Goal: Task Accomplishment & Management: Complete application form

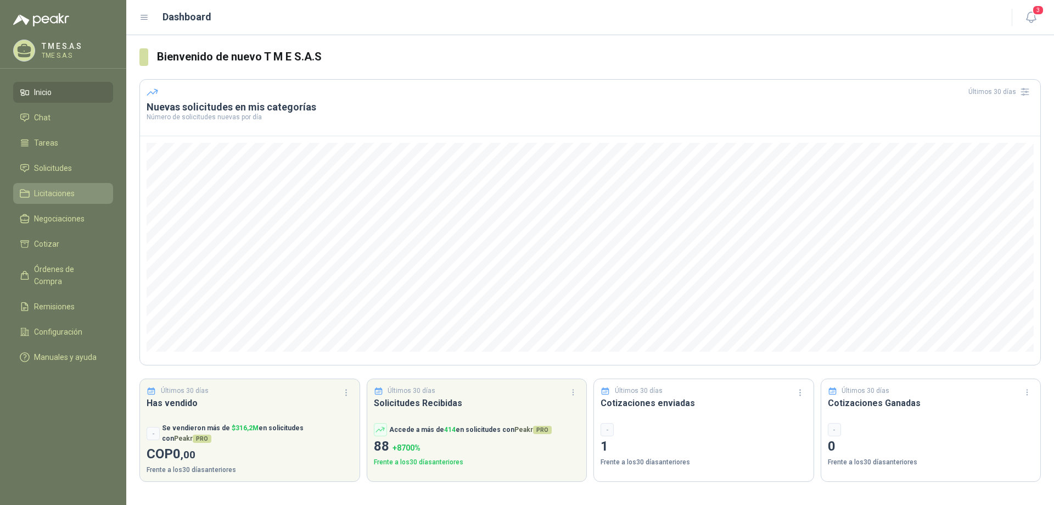
click at [62, 194] on span "Licitaciones" at bounding box center [54, 193] width 41 height 12
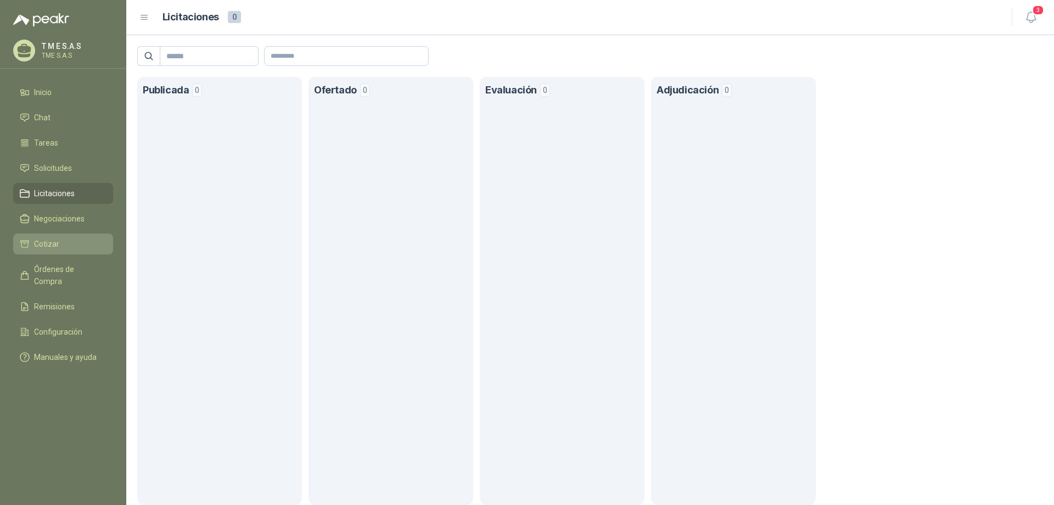
click at [43, 246] on span "Cotizar" at bounding box center [46, 244] width 25 height 12
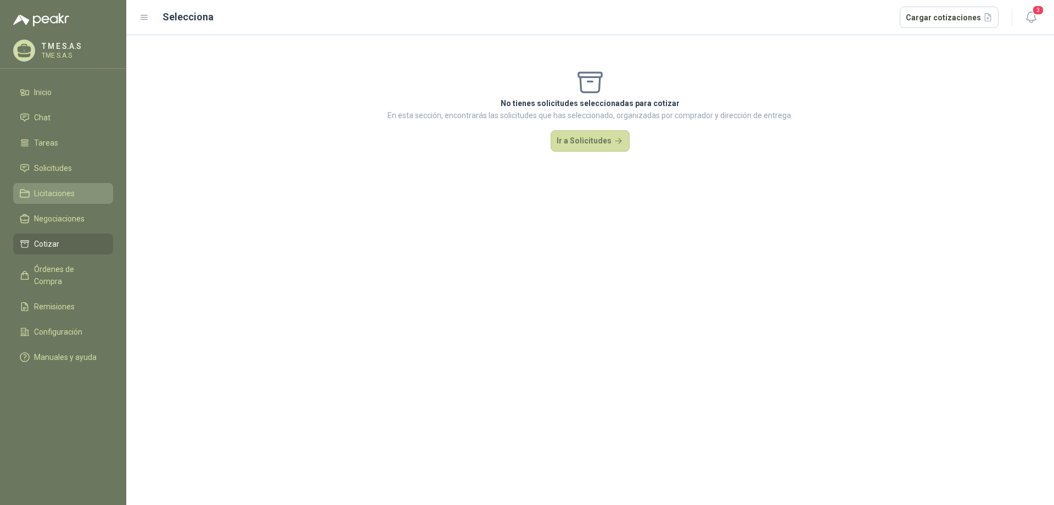
click at [63, 194] on span "Licitaciones" at bounding box center [54, 193] width 41 height 12
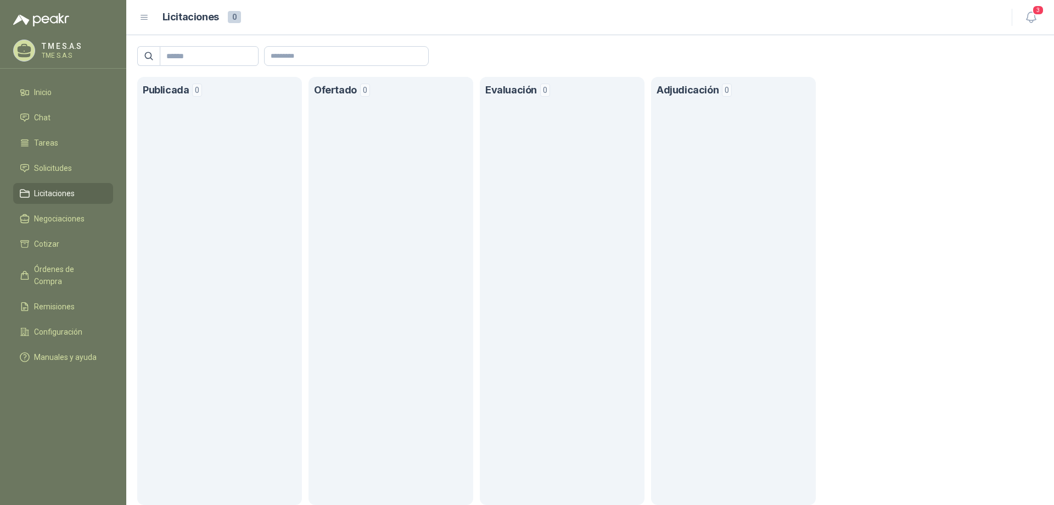
click at [221, 66] on div "Publicada 0 Ofertado 0 Evaluación 0 Adjudicación 0" at bounding box center [590, 270] width 928 height 470
click at [218, 62] on input "text" at bounding box center [204, 56] width 77 height 19
type input "*********"
click at [148, 56] on icon at bounding box center [149, 56] width 10 height 10
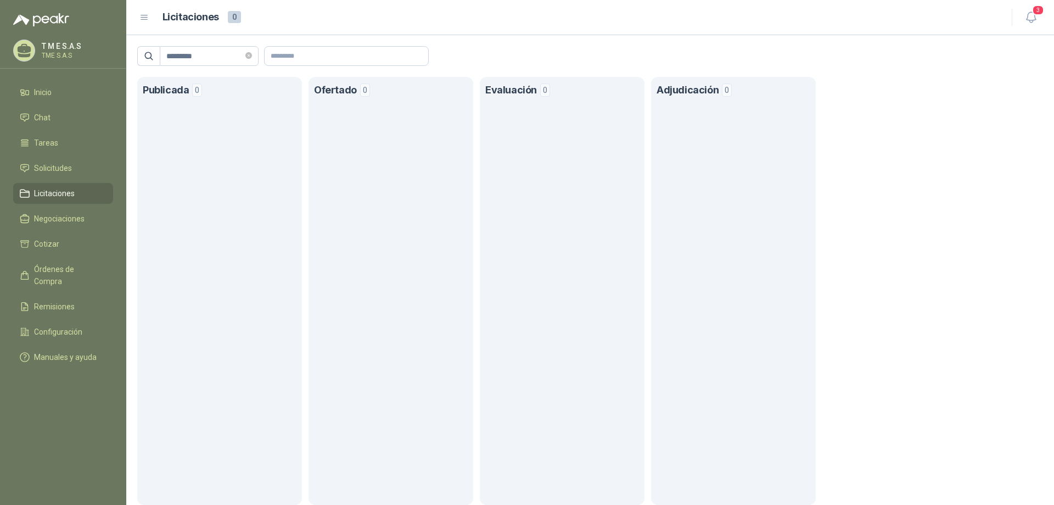
click at [148, 56] on icon at bounding box center [149, 56] width 10 height 10
click at [49, 167] on span "Solicitudes" at bounding box center [53, 168] width 38 height 12
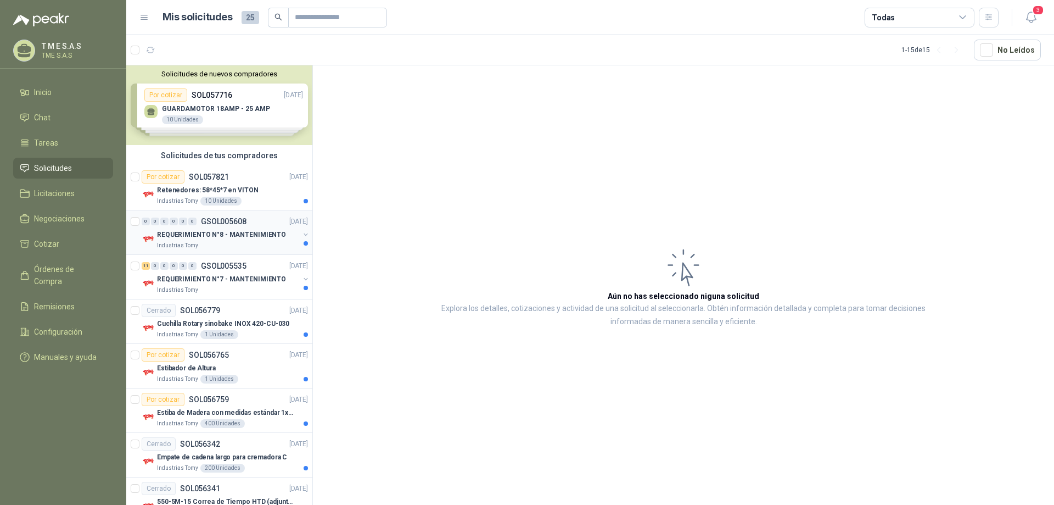
click at [275, 242] on div "Industrias Tomy" at bounding box center [228, 245] width 142 height 9
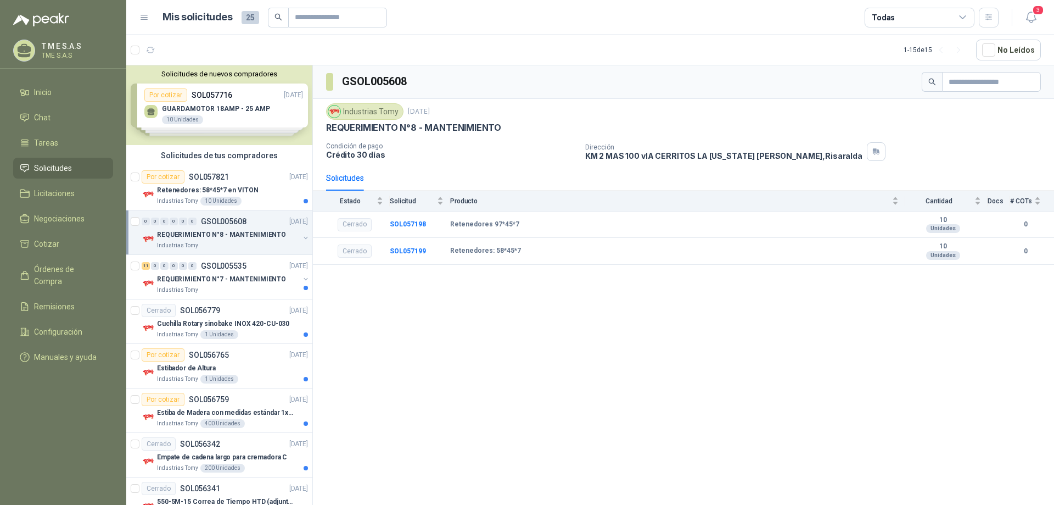
click at [232, 236] on p "REQUERIMIENTO N°8 - MANTENIMIENTO" at bounding box center [221, 235] width 129 height 10
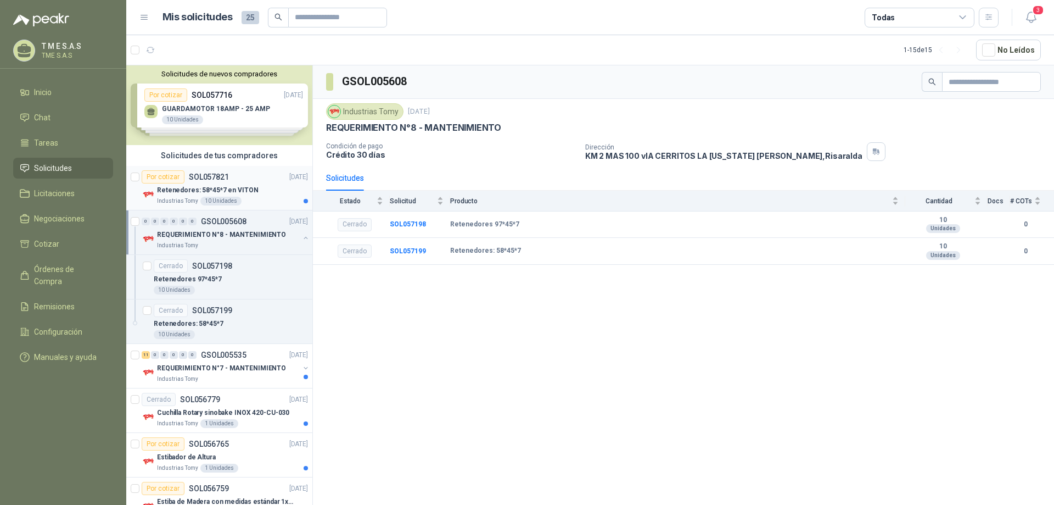
click at [215, 197] on div "10 Unidades" at bounding box center [220, 201] width 41 height 9
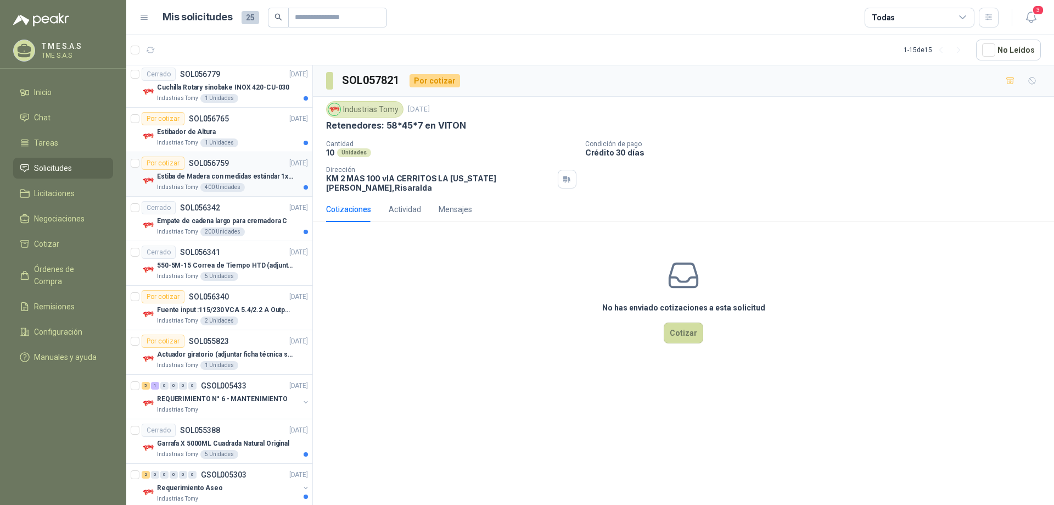
scroll to position [330, 0]
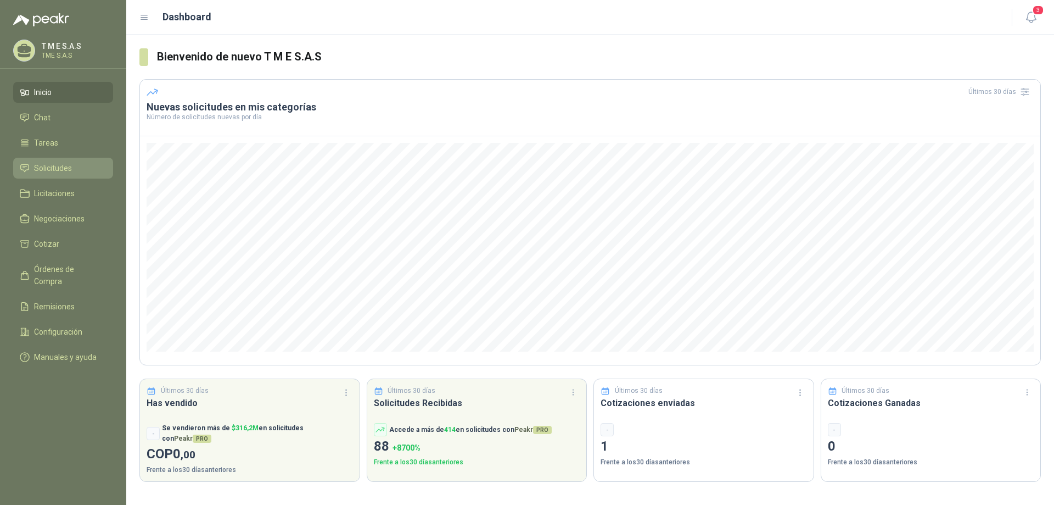
click at [44, 166] on span "Solicitudes" at bounding box center [53, 168] width 38 height 12
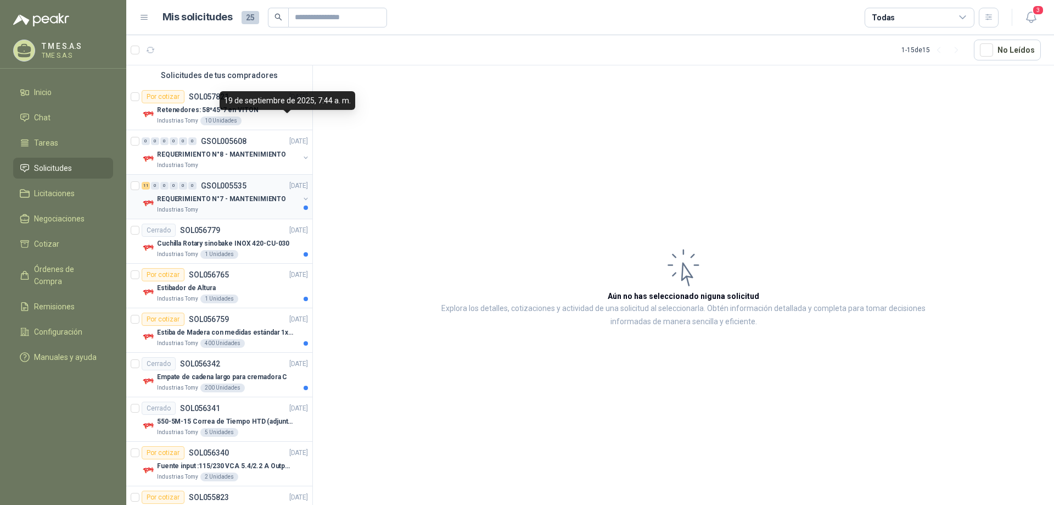
scroll to position [220, 0]
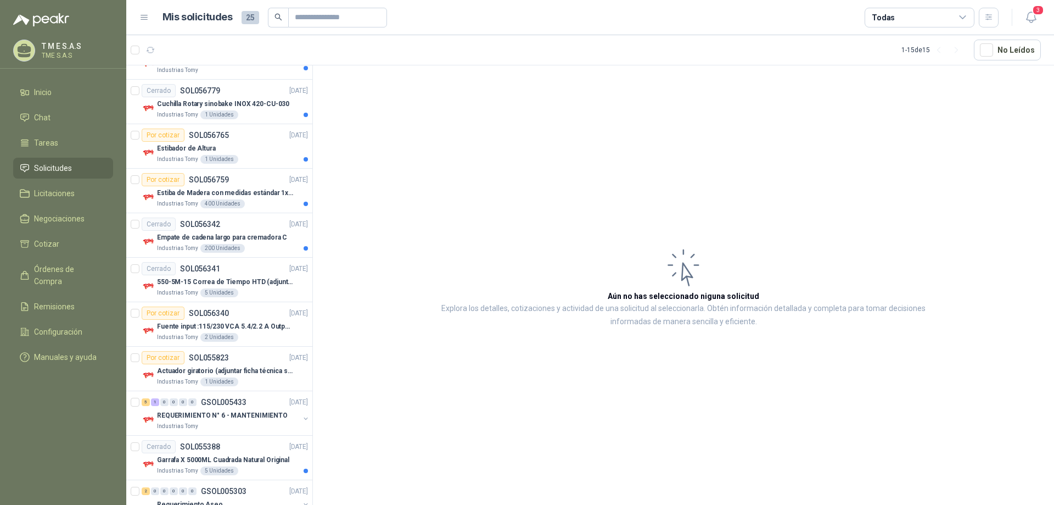
drag, startPoint x: 255, startPoint y: 16, endPoint x: 249, endPoint y: 17, distance: 6.1
click at [249, 17] on span "25" at bounding box center [251, 17] width 18 height 13
click at [44, 244] on span "Cotizar" at bounding box center [46, 244] width 25 height 12
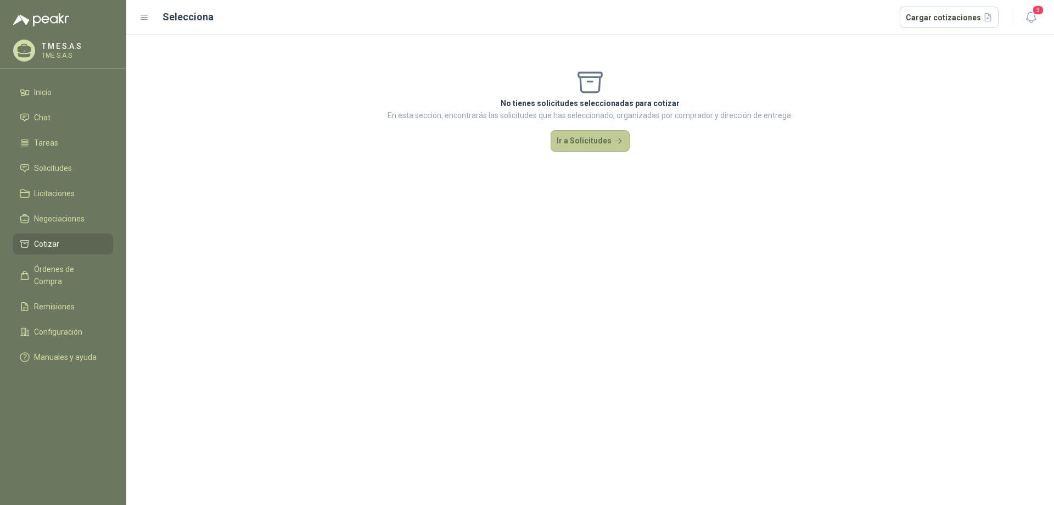
click at [594, 136] on button "Ir a Solicitudes" at bounding box center [590, 141] width 79 height 22
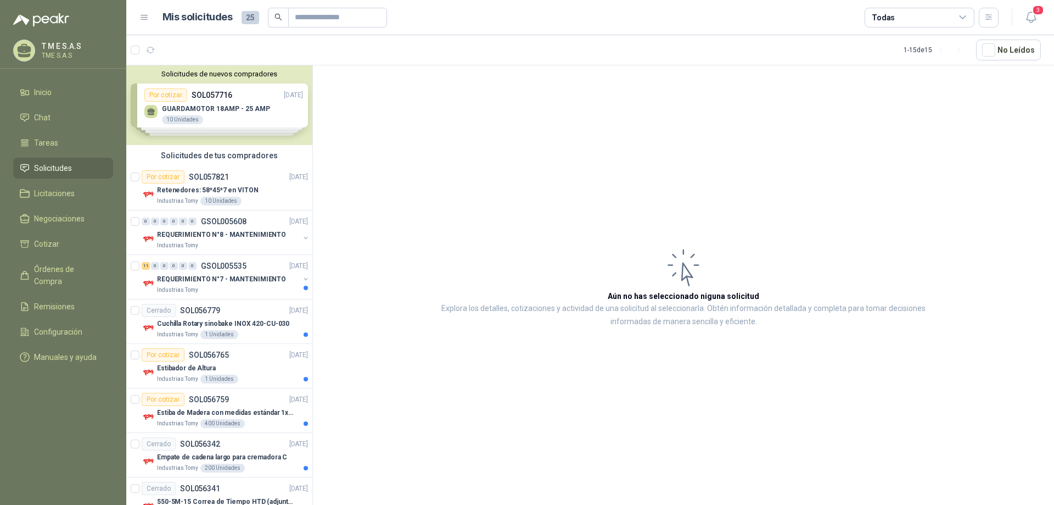
click at [288, 114] on div "Solicitudes de nuevos compradores Por cotizar SOL057716 [DATE] GUARDAMOTOR 18AM…" at bounding box center [219, 105] width 186 height 80
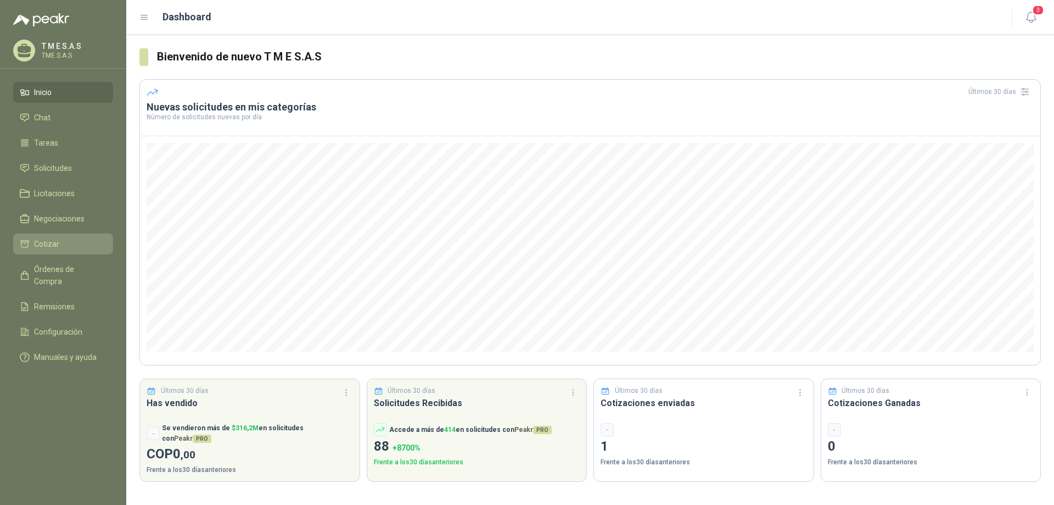
click at [57, 243] on span "Cotizar" at bounding box center [46, 244] width 25 height 12
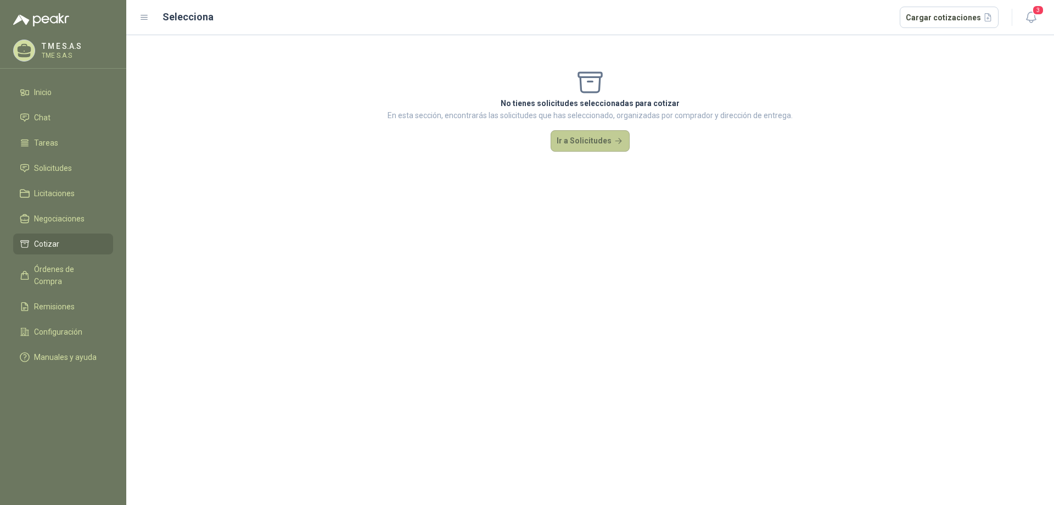
click at [568, 137] on button "Ir a Solicitudes" at bounding box center [590, 141] width 79 height 22
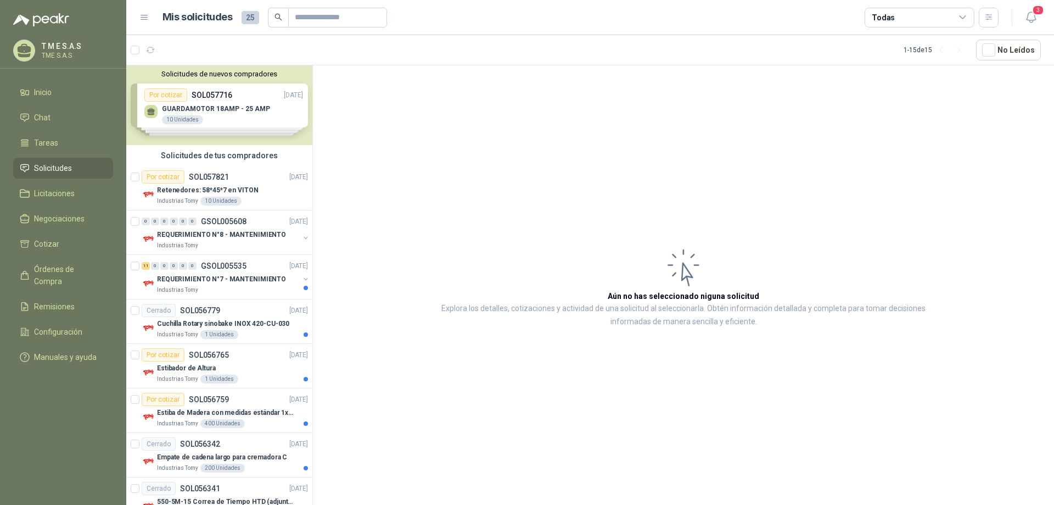
click at [269, 113] on div "Solicitudes de nuevos compradores Por cotizar SOL057716 [DATE] GUARDAMOTOR 18AM…" at bounding box center [219, 105] width 186 height 80
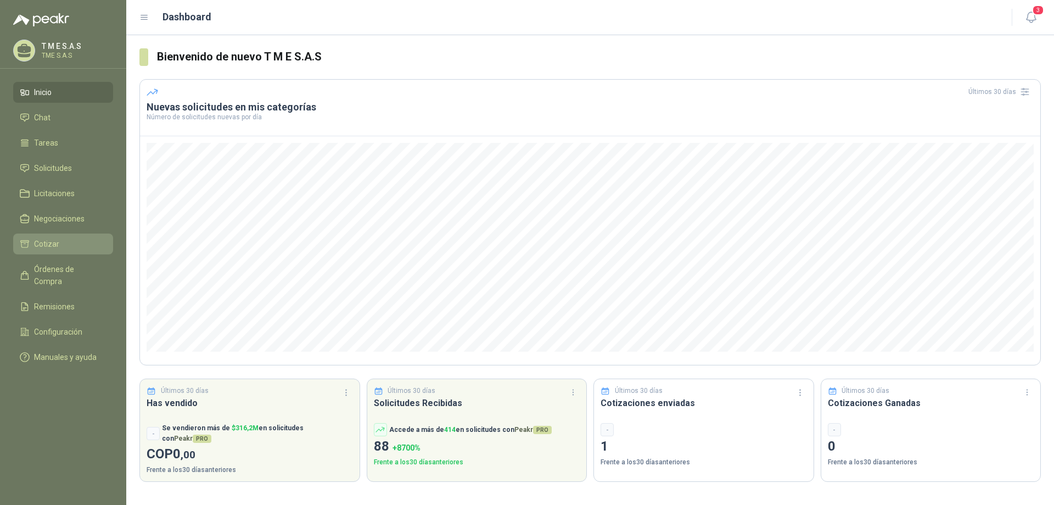
click at [51, 243] on span "Cotizar" at bounding box center [46, 244] width 25 height 12
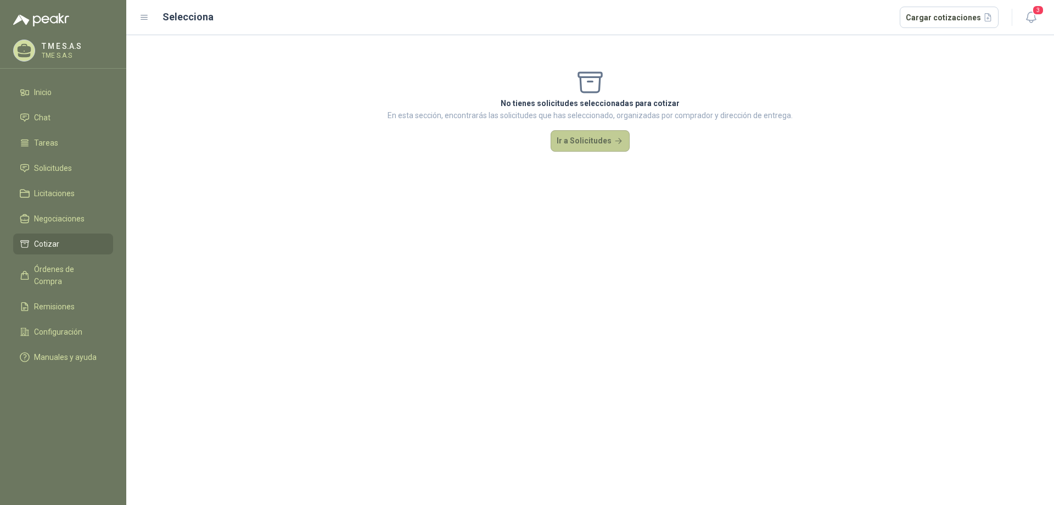
click at [591, 143] on button "Ir a Solicitudes" at bounding box center [590, 141] width 79 height 22
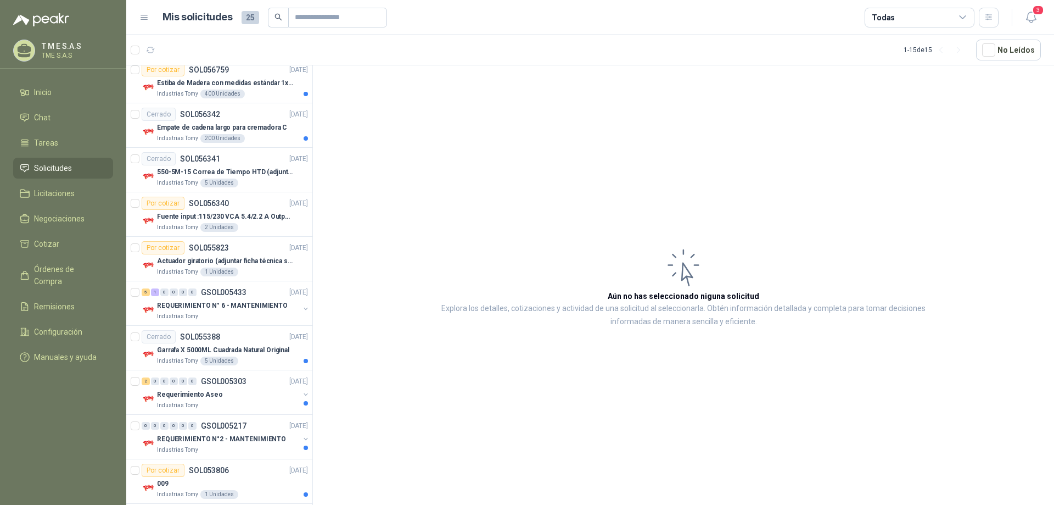
scroll to position [340, 0]
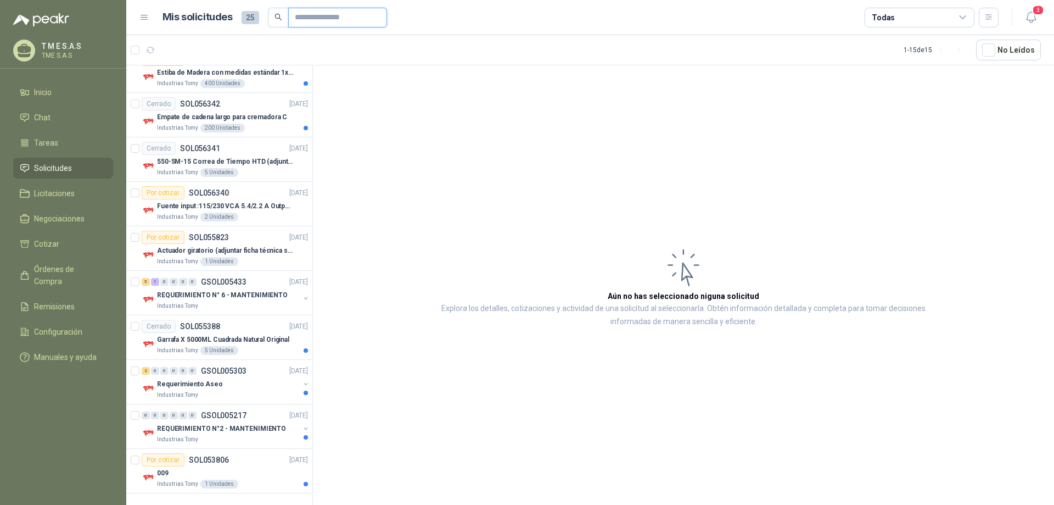
click at [300, 21] on input "text" at bounding box center [333, 17] width 77 height 19
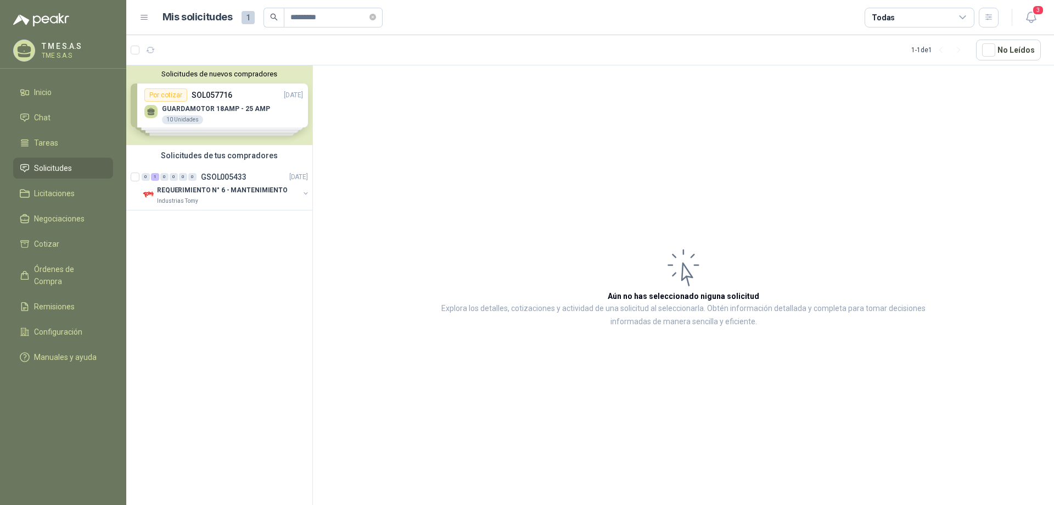
click at [271, 15] on icon "search" at bounding box center [274, 17] width 8 height 8
drag, startPoint x: 303, startPoint y: 19, endPoint x: 244, endPoint y: 19, distance: 59.3
click at [244, 19] on div "Mis solicitudes 1 *********" at bounding box center [273, 18] width 220 height 20
click at [270, 15] on icon "search" at bounding box center [273, 17] width 7 height 7
click at [272, 15] on icon "search" at bounding box center [274, 17] width 8 height 8
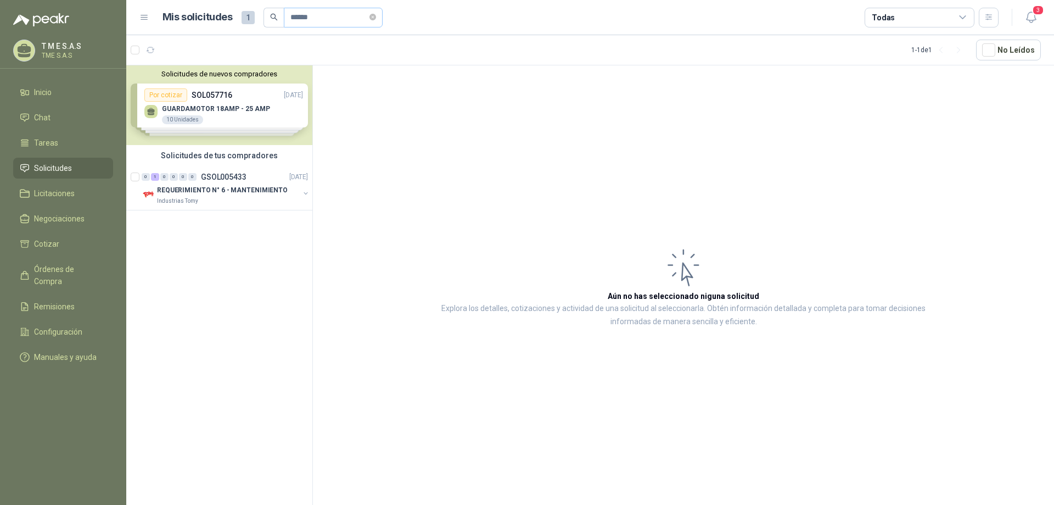
click at [288, 16] on span "******" at bounding box center [333, 18] width 99 height 20
type input "*********"
click at [286, 116] on div "Solicitudes de nuevos compradores Por cotizar SOL057716 [DATE] GUARDAMOTOR 18AM…" at bounding box center [219, 105] width 186 height 80
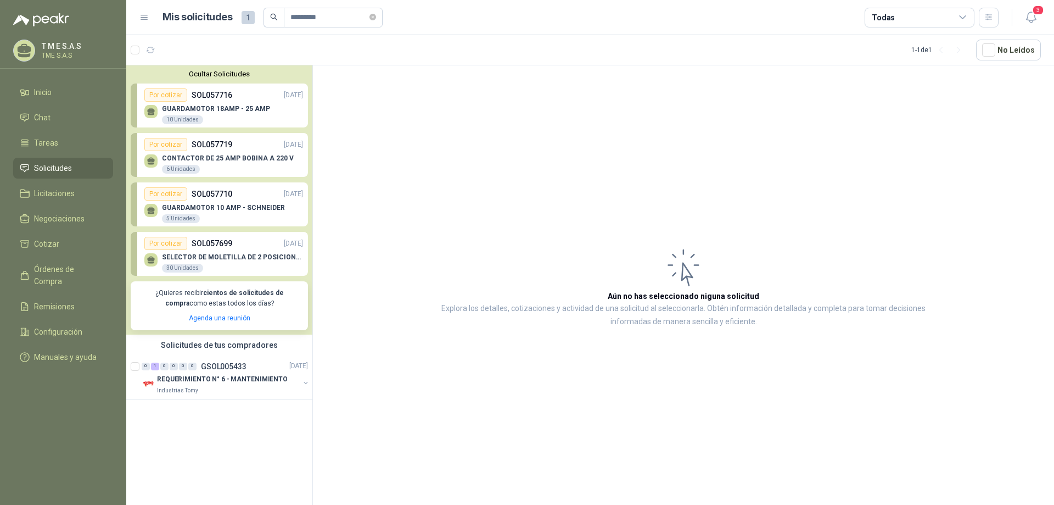
click at [421, 87] on article "Aún no has seleccionado niguna solicitud Explora los detalles, cotizaciones y a…" at bounding box center [683, 286] width 741 height 443
click at [248, 14] on span "1" at bounding box center [248, 17] width 13 height 13
drag, startPoint x: 342, startPoint y: 19, endPoint x: 116, endPoint y: 24, distance: 225.2
click at [116, 24] on div "T M E S.A.S TME S.A.S Inicio Chat Tareas Solicitudes Licitaciones Negociaciones…" at bounding box center [527, 252] width 1054 height 505
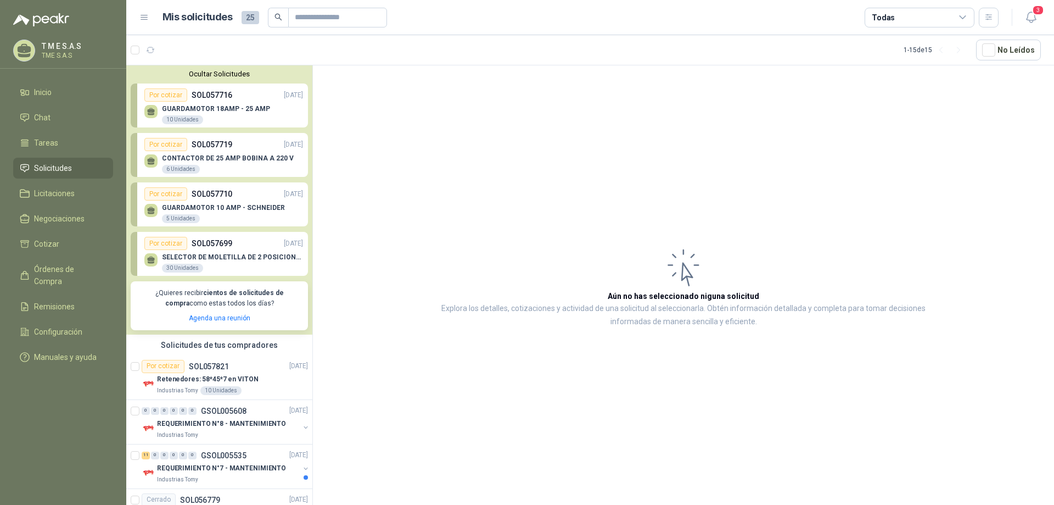
click at [249, 16] on span "25" at bounding box center [251, 17] width 18 height 13
drag, startPoint x: 340, startPoint y: 85, endPoint x: 336, endPoint y: 88, distance: 5.9
click at [342, 87] on article "Aún no has seleccionado niguna solicitud Explora los detalles, cotizaciones y a…" at bounding box center [683, 286] width 741 height 443
click at [234, 76] on button "Ocultar Solicitudes" at bounding box center [219, 74] width 177 height 8
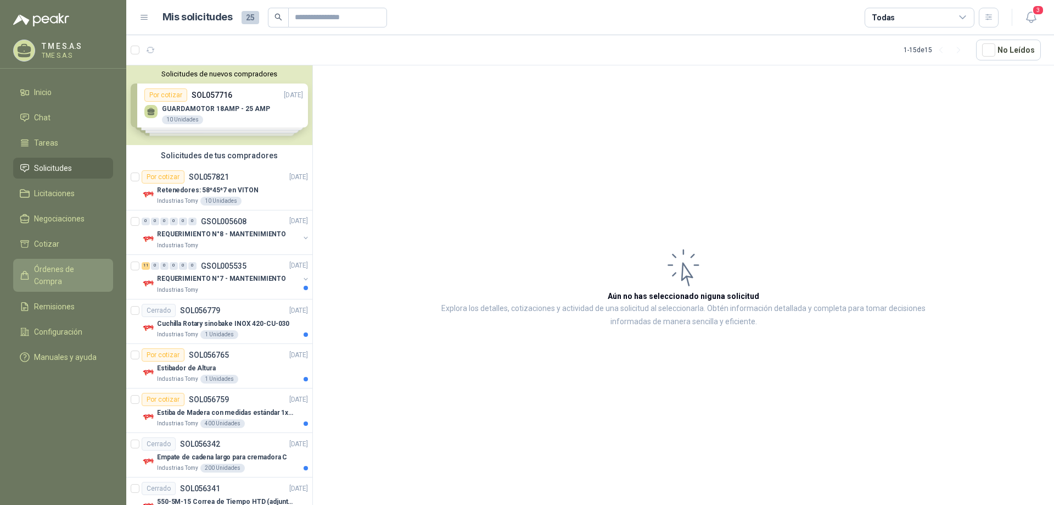
click at [86, 267] on span "Órdenes de Compra" at bounding box center [68, 275] width 69 height 24
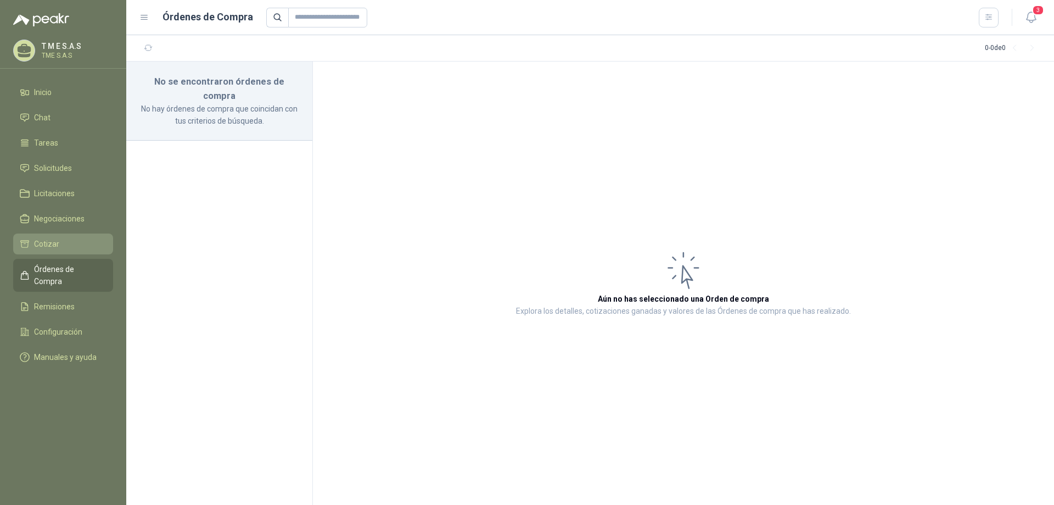
click at [47, 242] on span "Cotizar" at bounding box center [46, 244] width 25 height 12
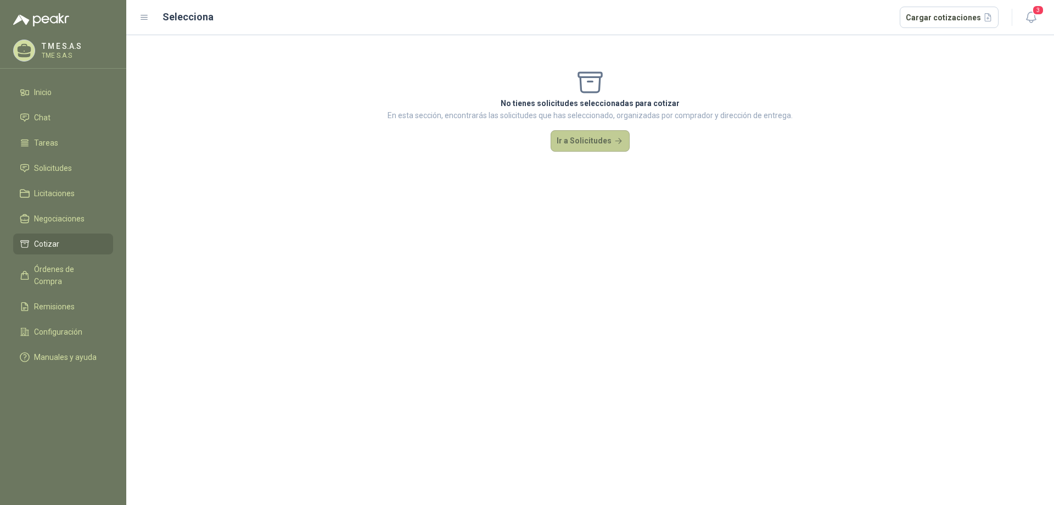
click at [595, 144] on button "Ir a Solicitudes" at bounding box center [590, 141] width 79 height 22
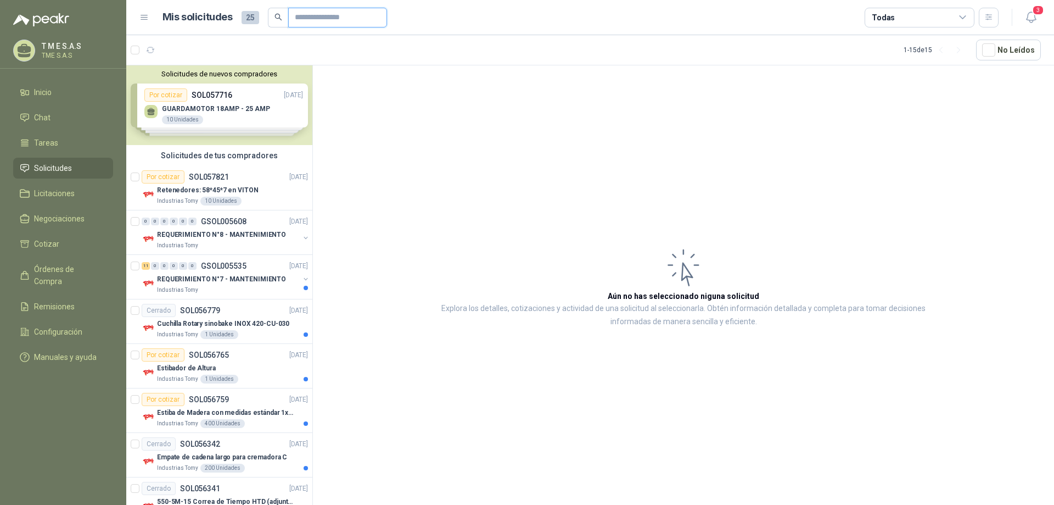
click at [323, 20] on input "text" at bounding box center [333, 17] width 77 height 19
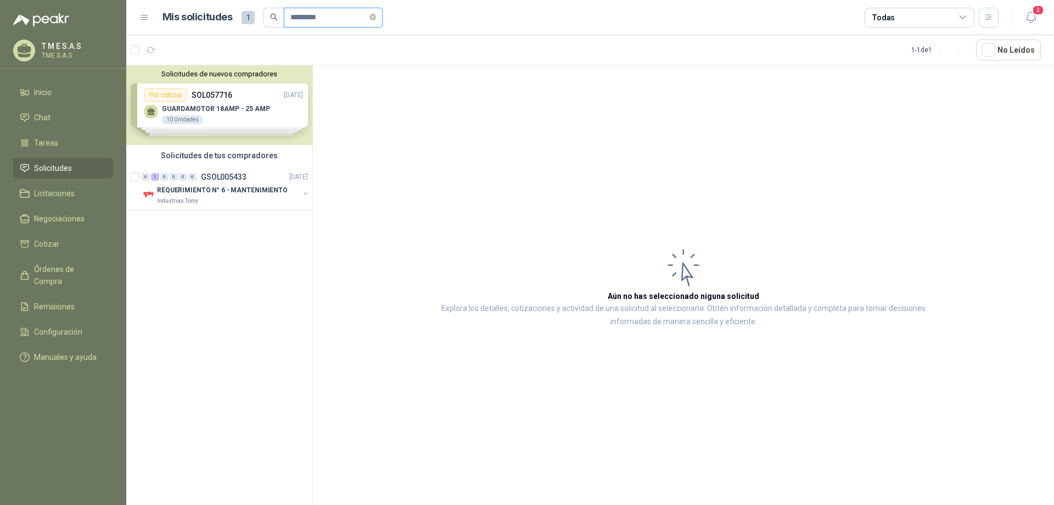
type input "*********"
click at [270, 19] on icon "search" at bounding box center [274, 17] width 8 height 8
click at [270, 15] on icon "search" at bounding box center [274, 17] width 8 height 8
click at [962, 16] on icon at bounding box center [963, 18] width 10 height 10
click at [626, 218] on article "Aún no has seleccionado niguna solicitud Explora los detalles, cotizaciones y a…" at bounding box center [683, 286] width 741 height 443
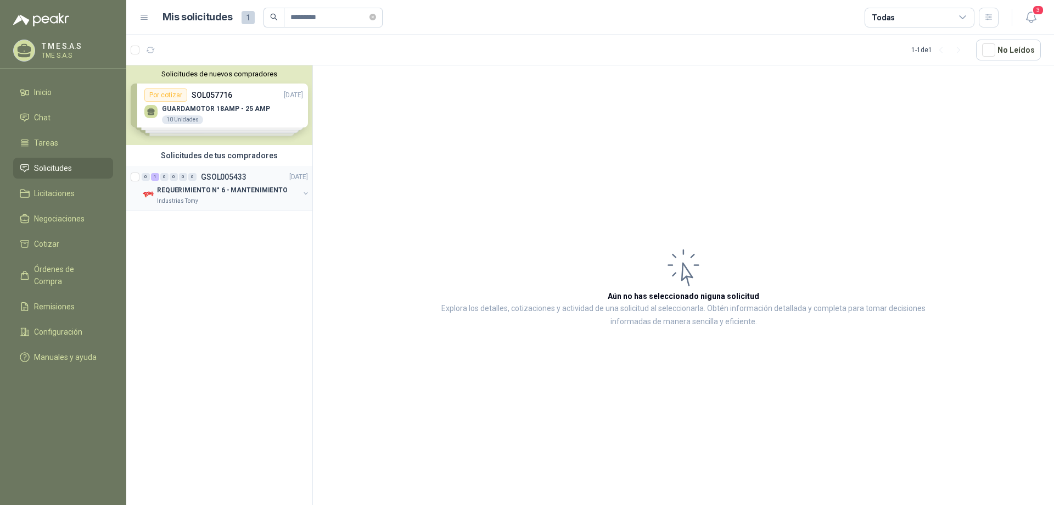
click at [176, 197] on p "Industrias Tomy" at bounding box center [177, 201] width 41 height 9
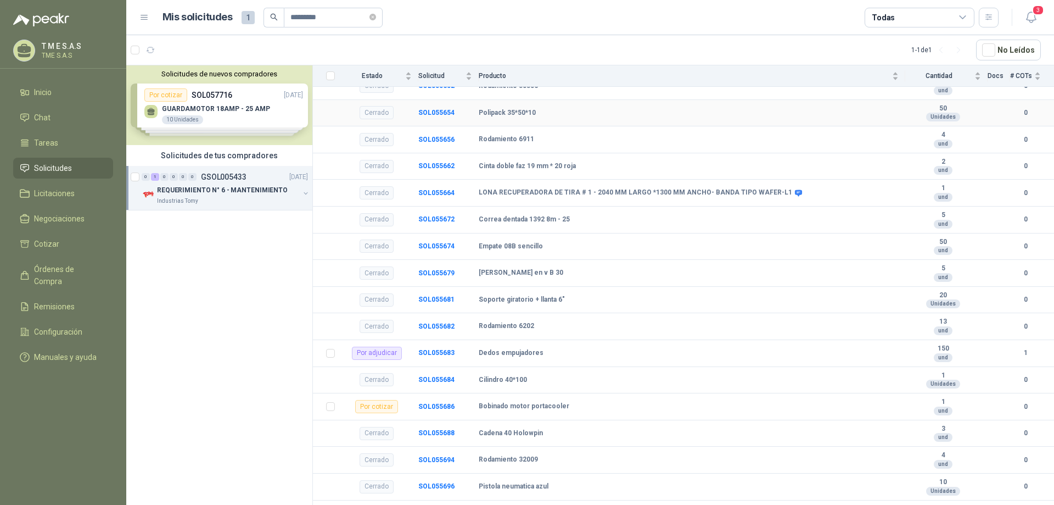
scroll to position [220, 0]
click at [442, 353] on b "SOL055683" at bounding box center [436, 352] width 36 height 8
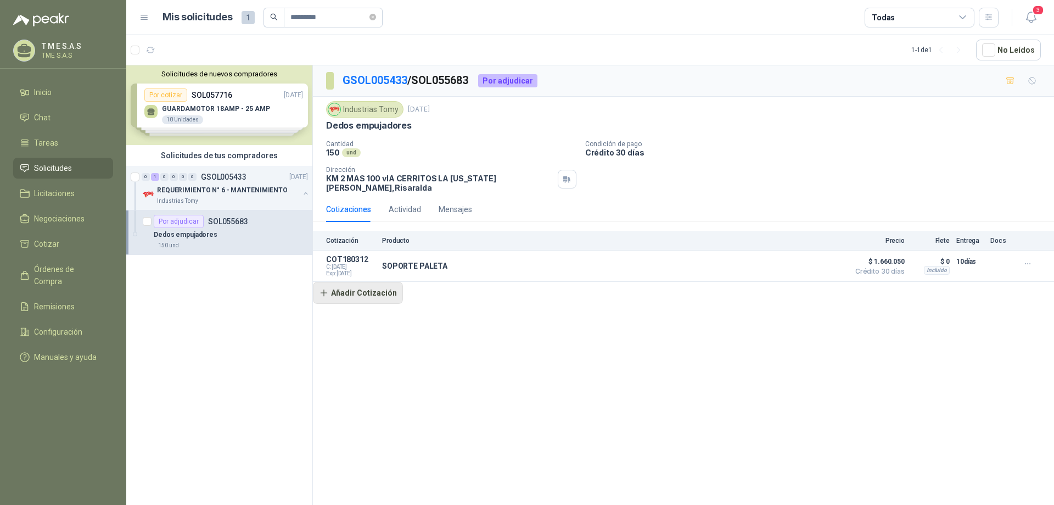
click at [367, 288] on button "Añadir Cotización" at bounding box center [358, 293] width 90 height 22
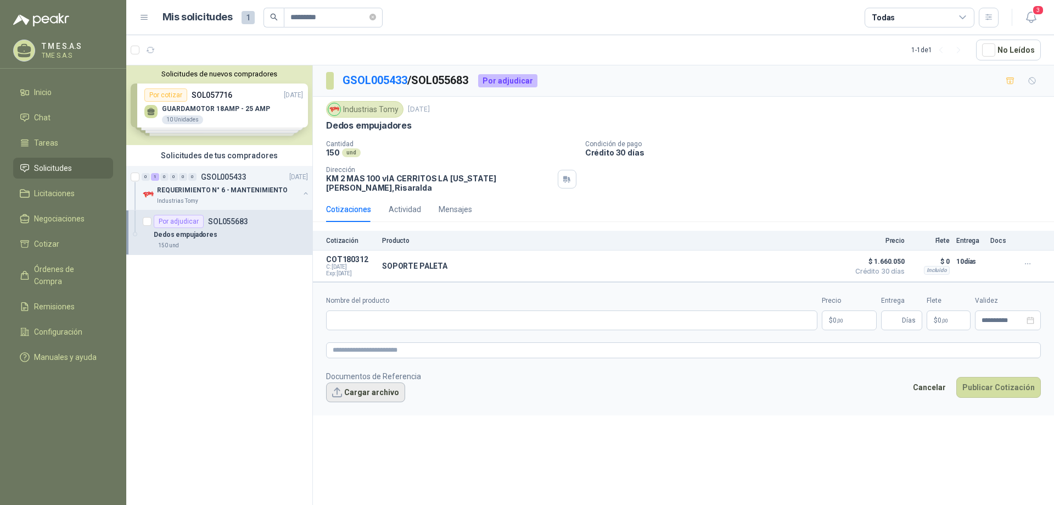
click at [368, 383] on button "Cargar archivo" at bounding box center [365, 392] width 79 height 20
click at [362, 405] on link "TOMY-1772.PDF" at bounding box center [372, 410] width 72 height 10
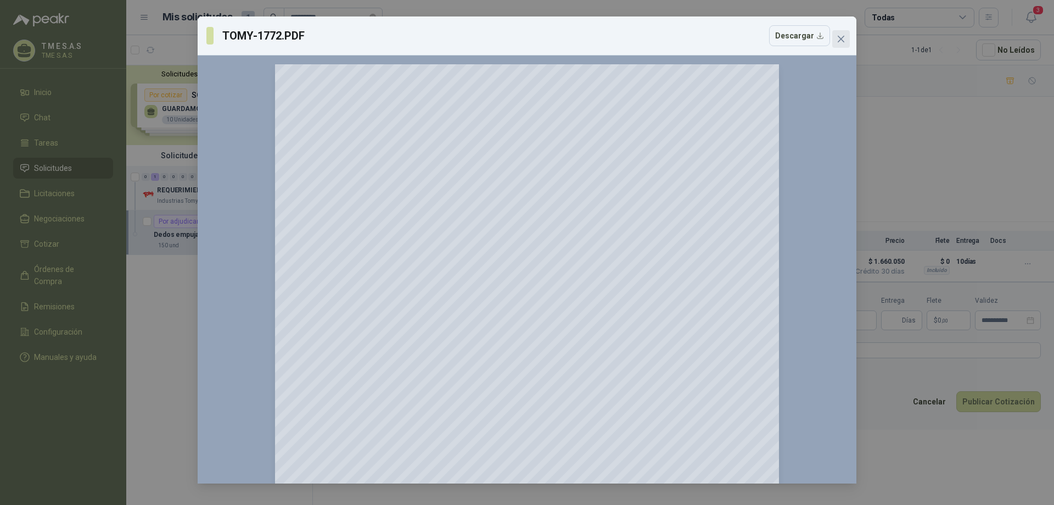
click at [843, 38] on icon "close" at bounding box center [841, 39] width 9 height 9
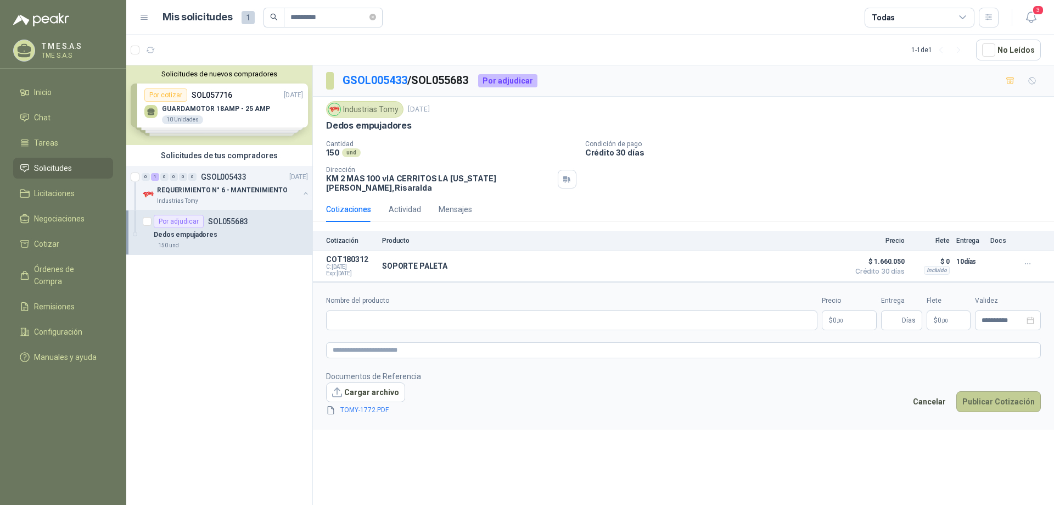
click at [1008, 394] on button "Publicar Cotización" at bounding box center [999, 401] width 85 height 21
type input "**********"
click at [957, 391] on button "Publicar Cotización" at bounding box center [999, 401] width 85 height 21
type input "*"
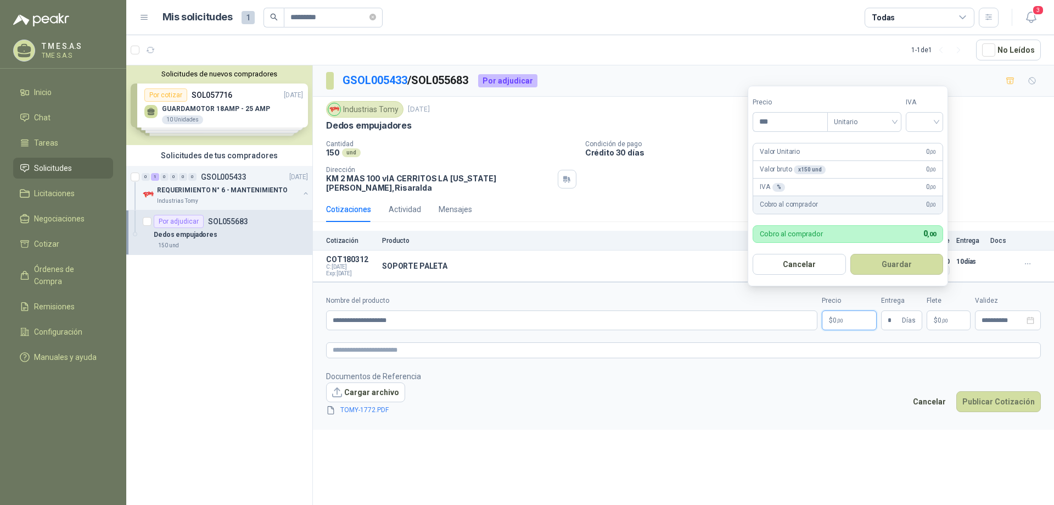
click at [857, 313] on p "$ 0 ,00" at bounding box center [849, 320] width 55 height 20
type input "********"
click at [908, 264] on button "Guardar" at bounding box center [897, 264] width 93 height 21
click at [412, 406] on icon "delete" at bounding box center [415, 410] width 8 height 8
